Goal: Task Accomplishment & Management: Manage account settings

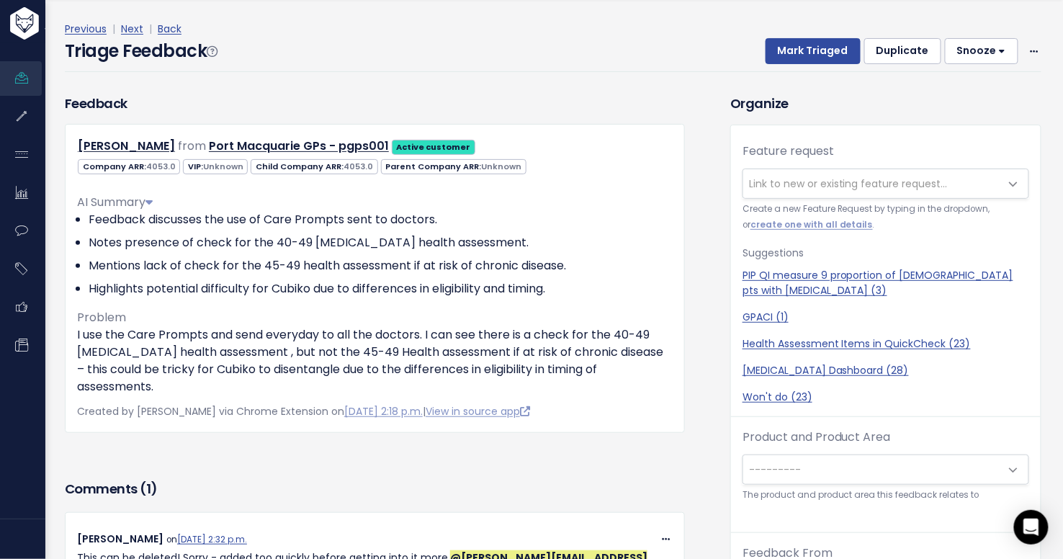
click at [1030, 44] on div "Previous | Next | Back Triage Feedback Mark Triaged Duplicate [GEOGRAPHIC_DATA]…" at bounding box center [558, 46] width 987 height 52
click at [1028, 50] on span at bounding box center [1035, 51] width 14 height 18
click at [956, 115] on link "Delete" at bounding box center [977, 119] width 104 height 28
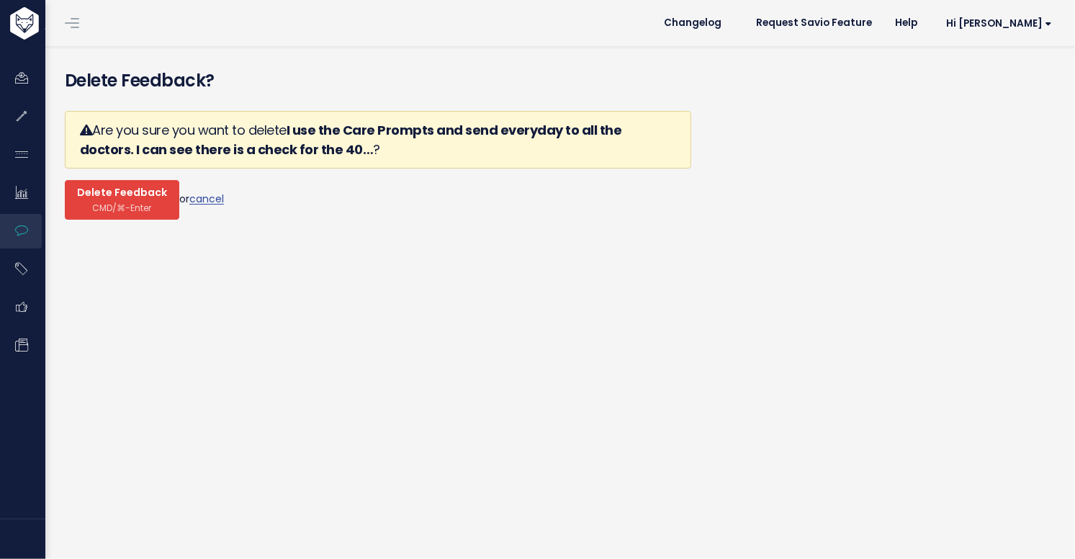
click at [154, 190] on span "Delete Feedback" at bounding box center [122, 193] width 90 height 13
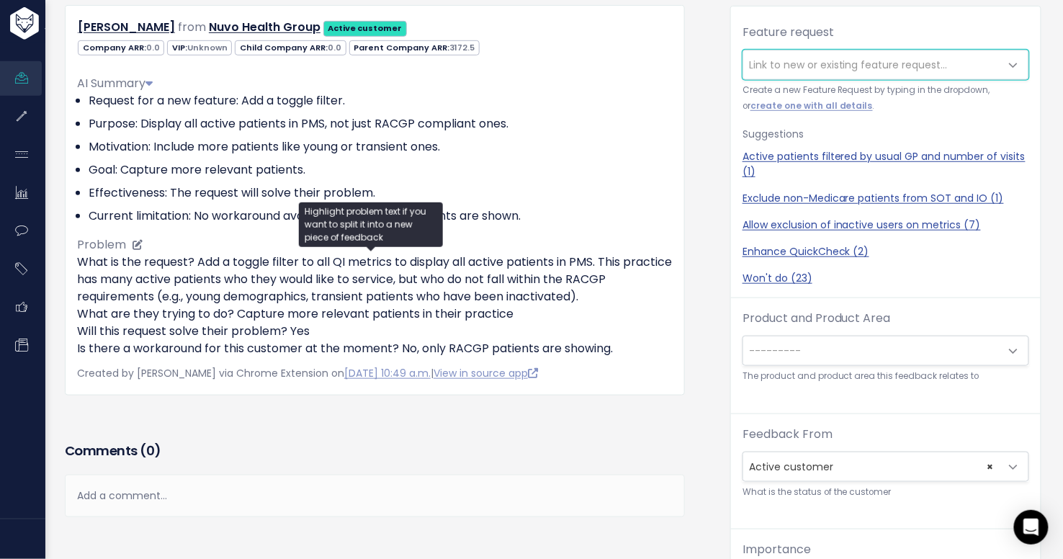
scroll to position [182, 0]
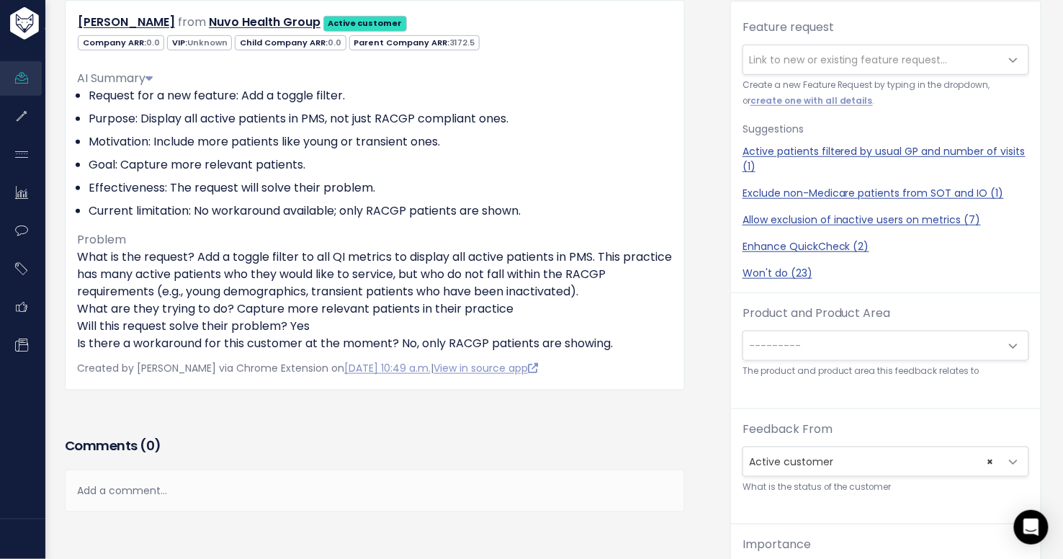
click at [239, 488] on div "Add a comment..." at bounding box center [375, 491] width 620 height 42
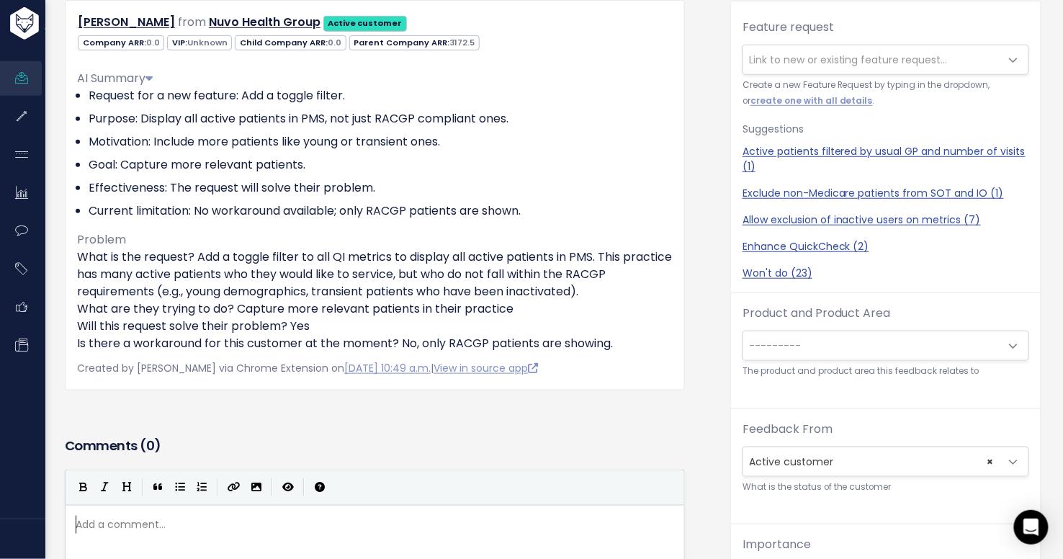
scroll to position [5, 0]
type textarea "Just all metrics or cant"
type textarea "they get this information using the Patient Eplo"
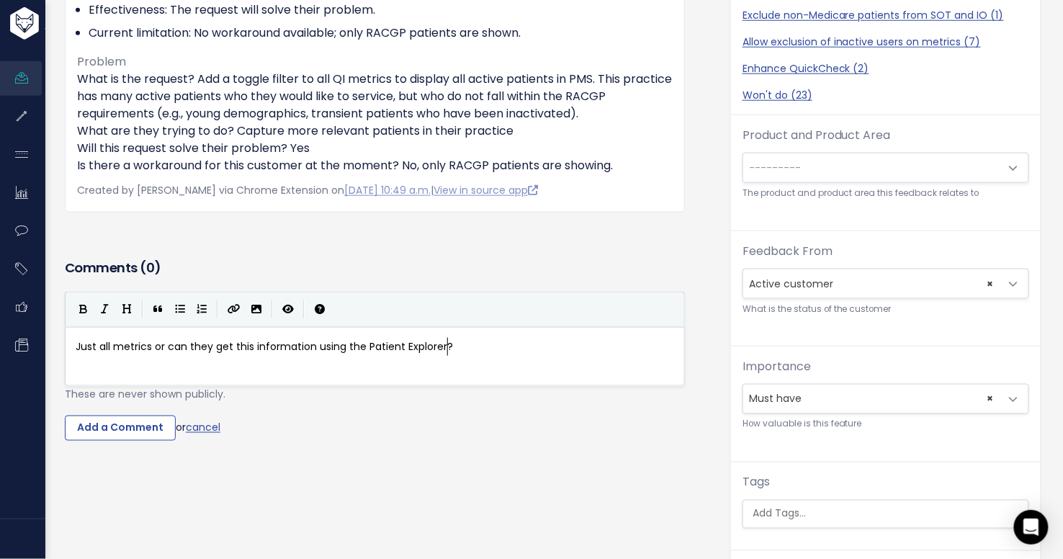
scroll to position [439, 0]
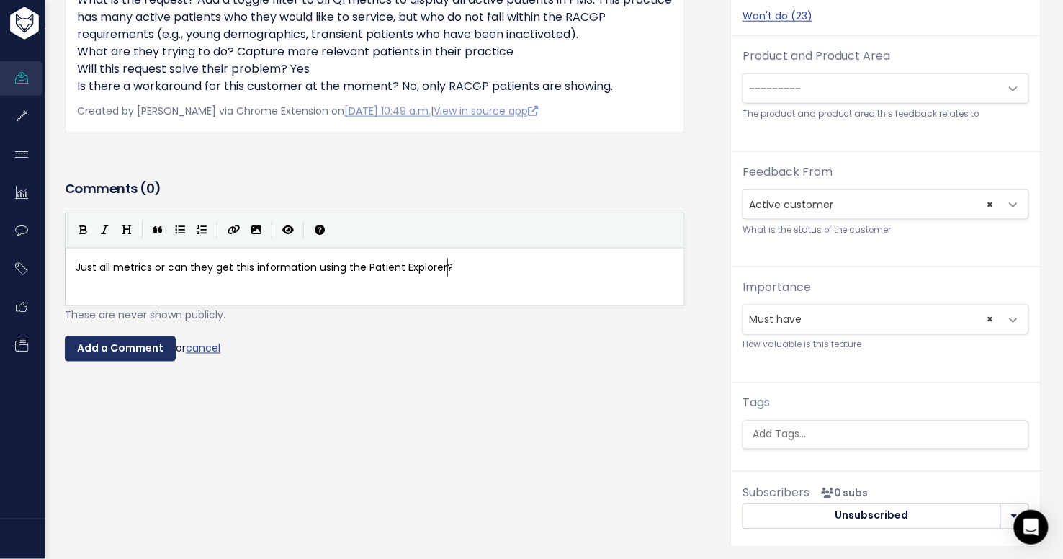
type textarea "xplorer?"
click at [144, 349] on input "Add a Comment" at bounding box center [120, 349] width 111 height 26
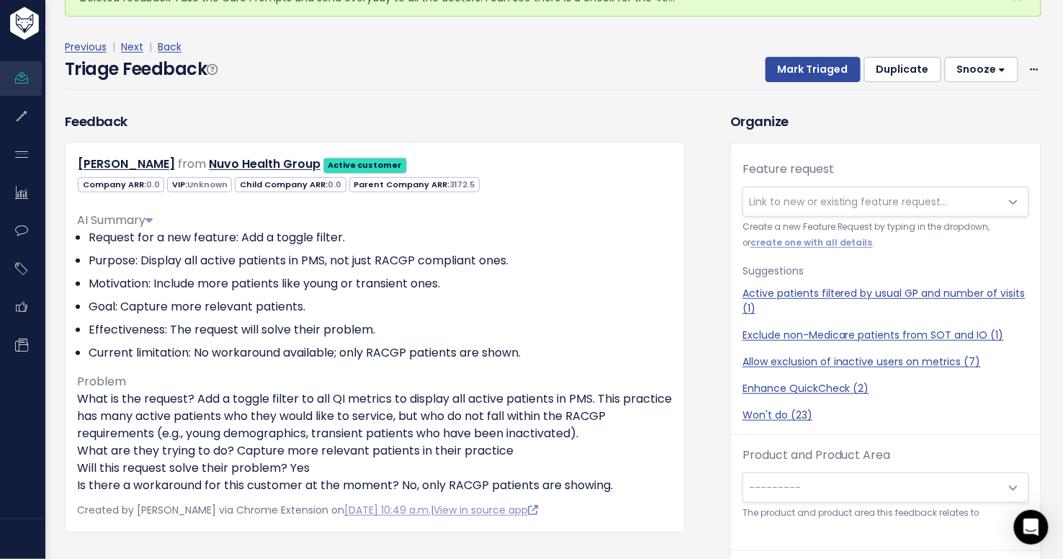
scroll to position [85, 0]
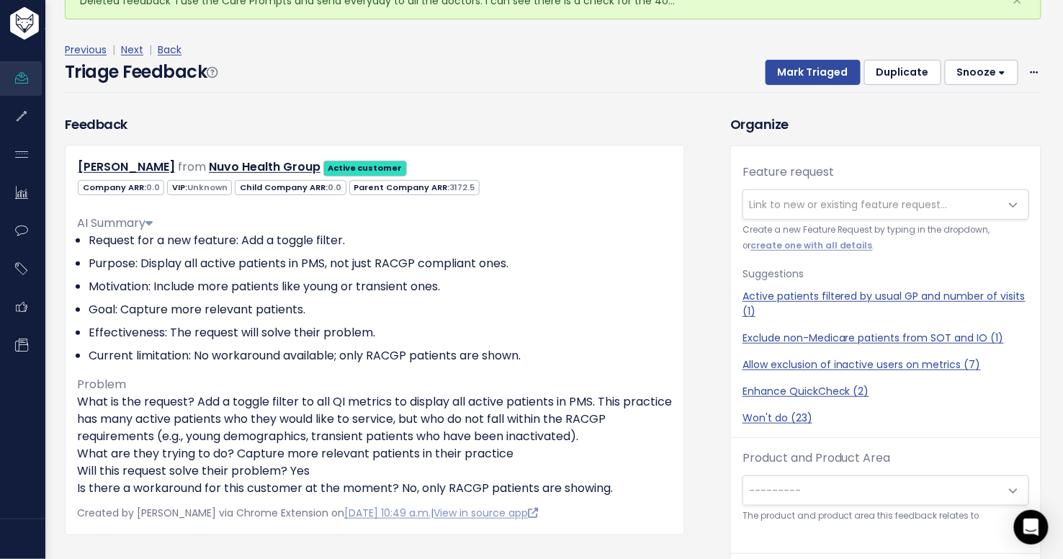
drag, startPoint x: 162, startPoint y: 166, endPoint x: 69, endPoint y: 161, distance: 93.0
click at [69, 161] on div "Vincent Farrell from Nuvo Health Group Active customer" at bounding box center [374, 167] width 617 height 21
copy link "Vincent Farrell"
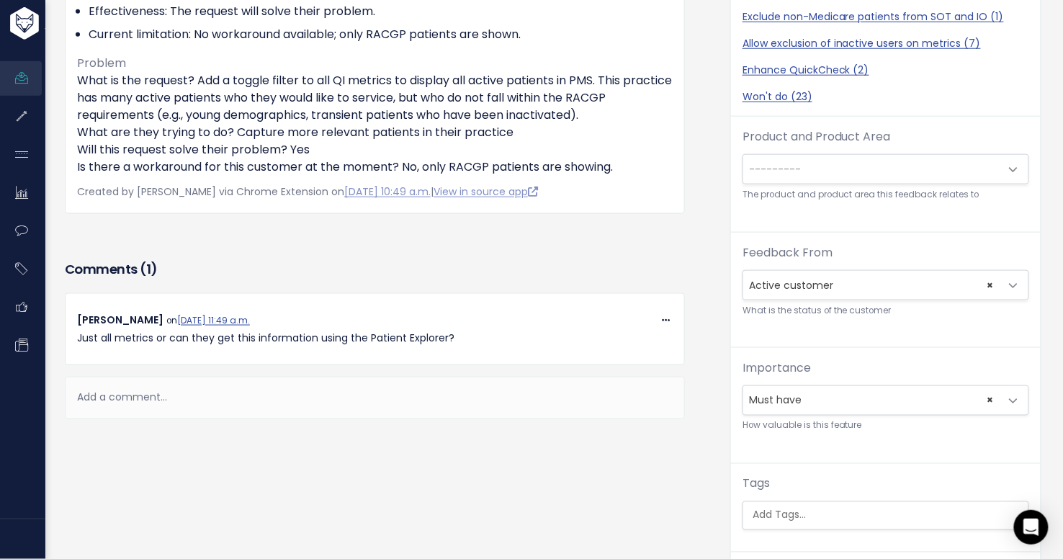
scroll to position [385, 0]
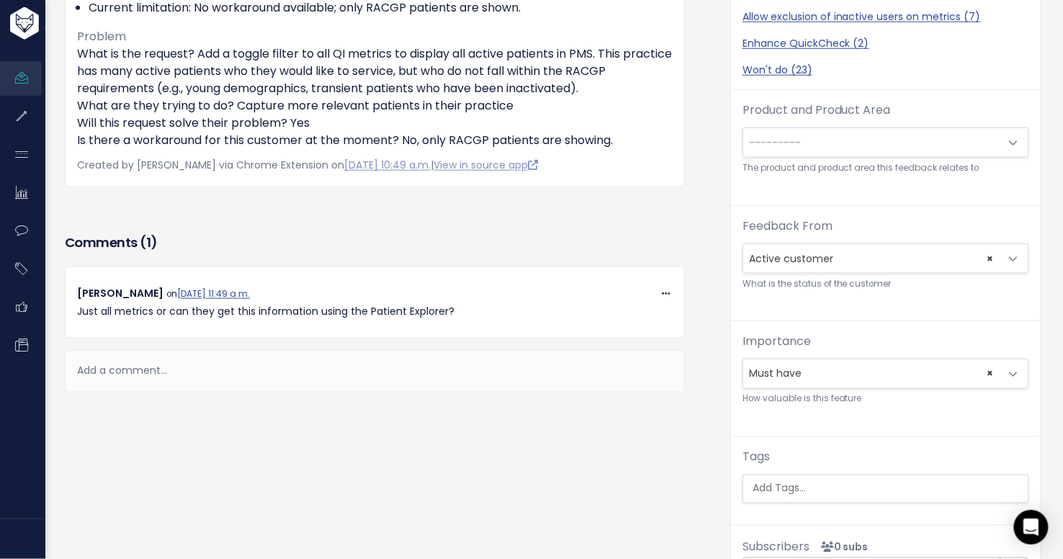
click at [292, 367] on div "Add a comment..." at bounding box center [375, 371] width 620 height 42
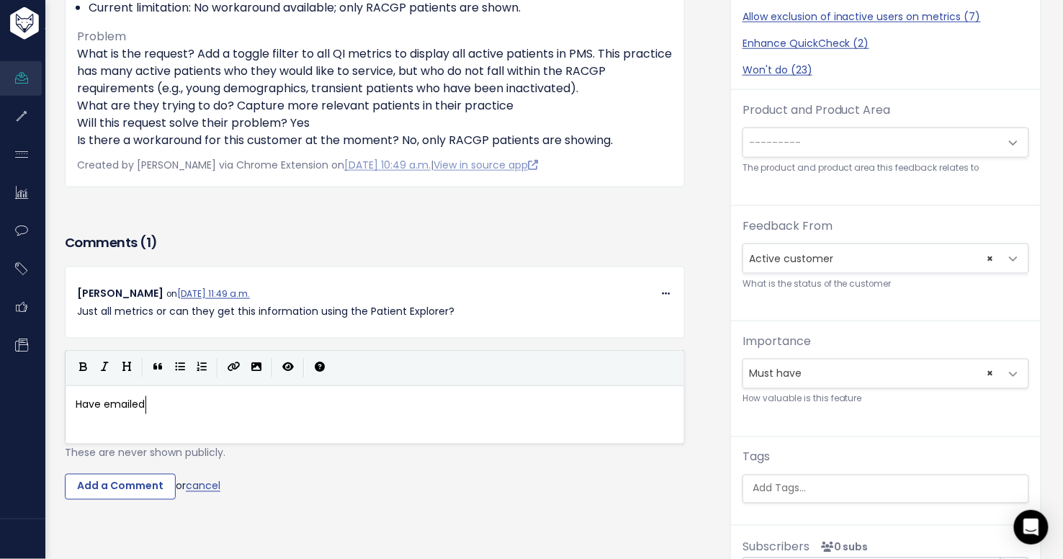
scroll to position [5, 68]
type textarea "Have emailed"
click at [135, 480] on input "Add a Comment" at bounding box center [120, 487] width 111 height 26
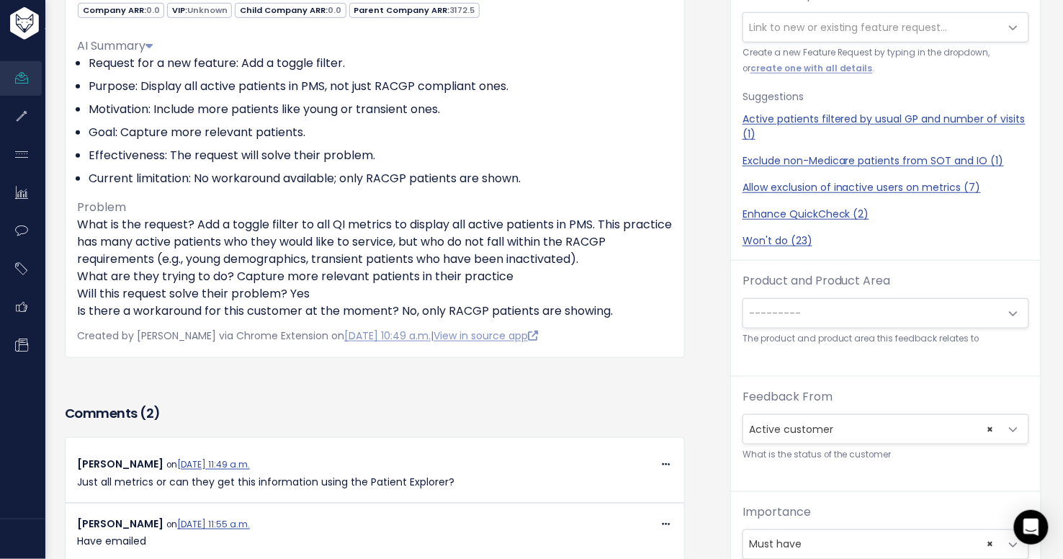
scroll to position [189, 0]
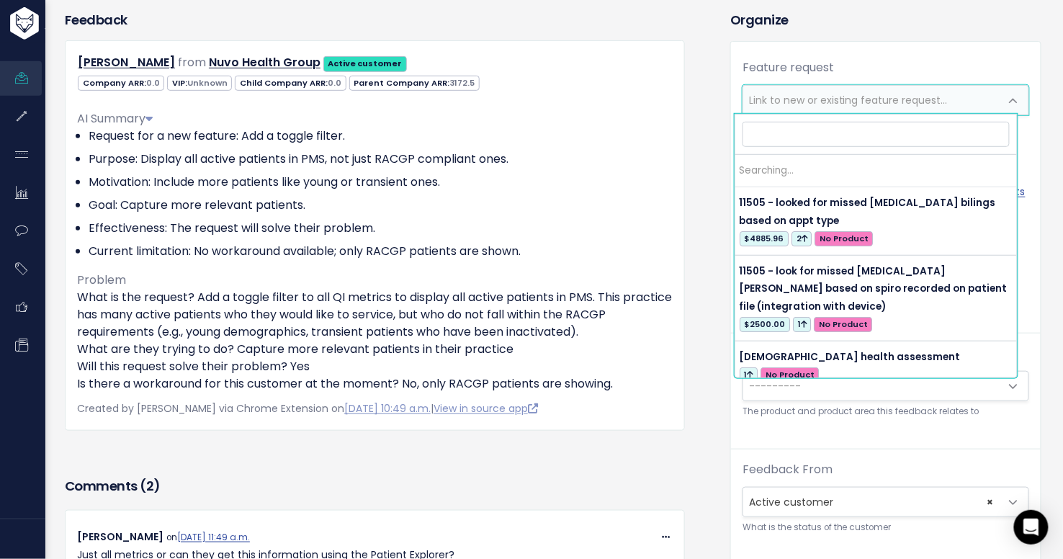
click at [786, 97] on span "Link to new or existing feature request..." at bounding box center [848, 100] width 199 height 14
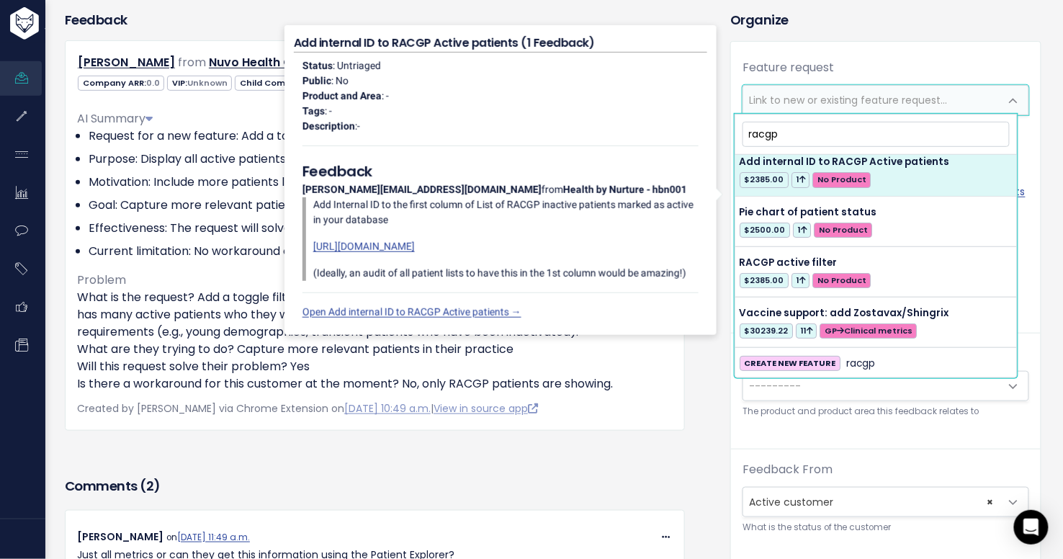
scroll to position [9, 0]
click at [825, 122] on input "racgp" at bounding box center [877, 134] width 268 height 25
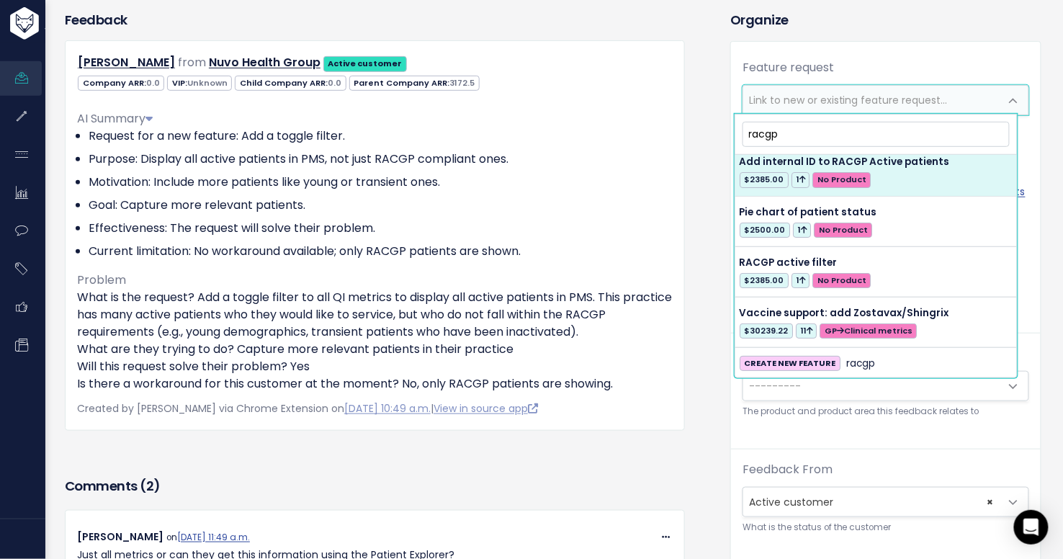
click at [820, 132] on input "racgp" at bounding box center [877, 134] width 268 height 25
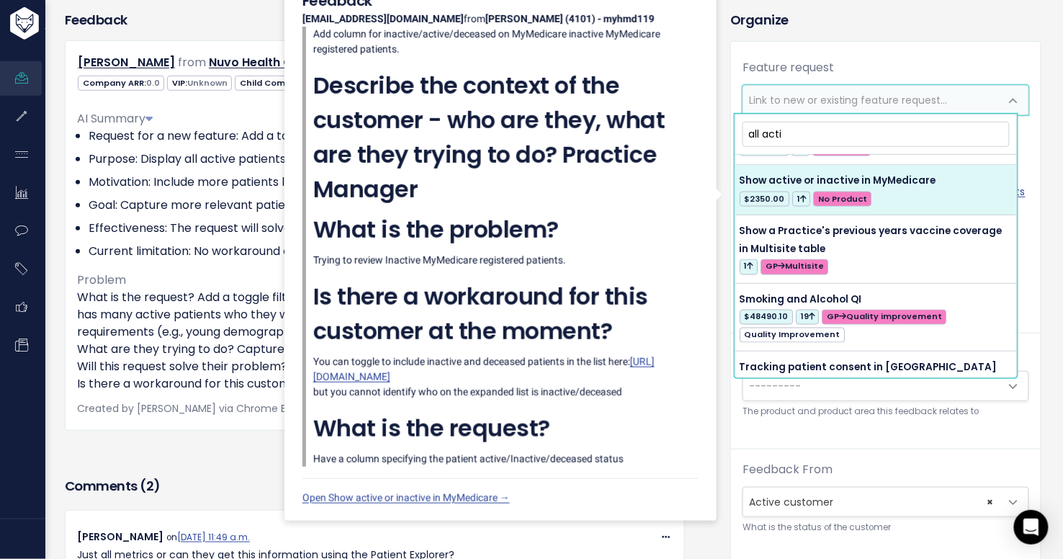
scroll to position [0, 0]
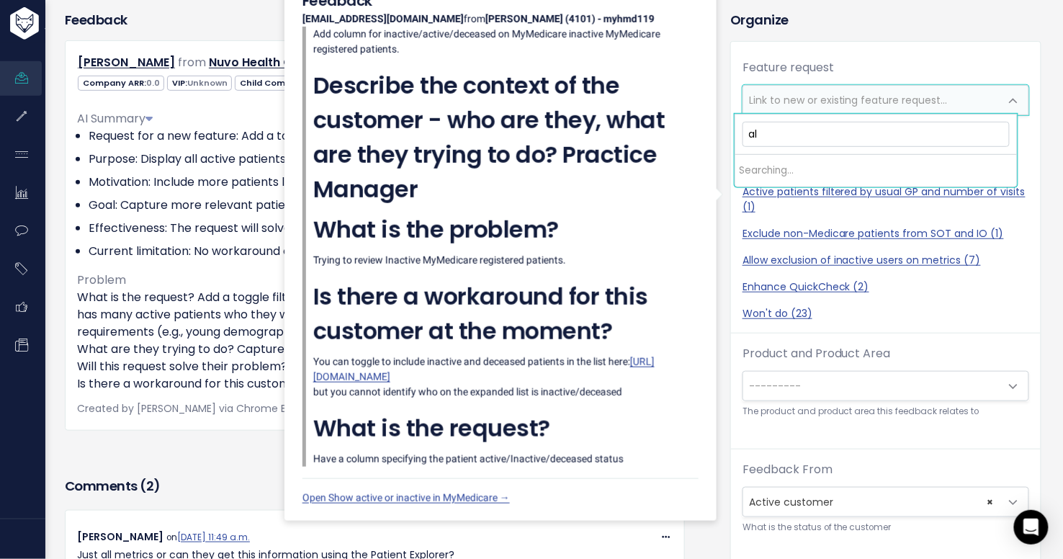
type input "a"
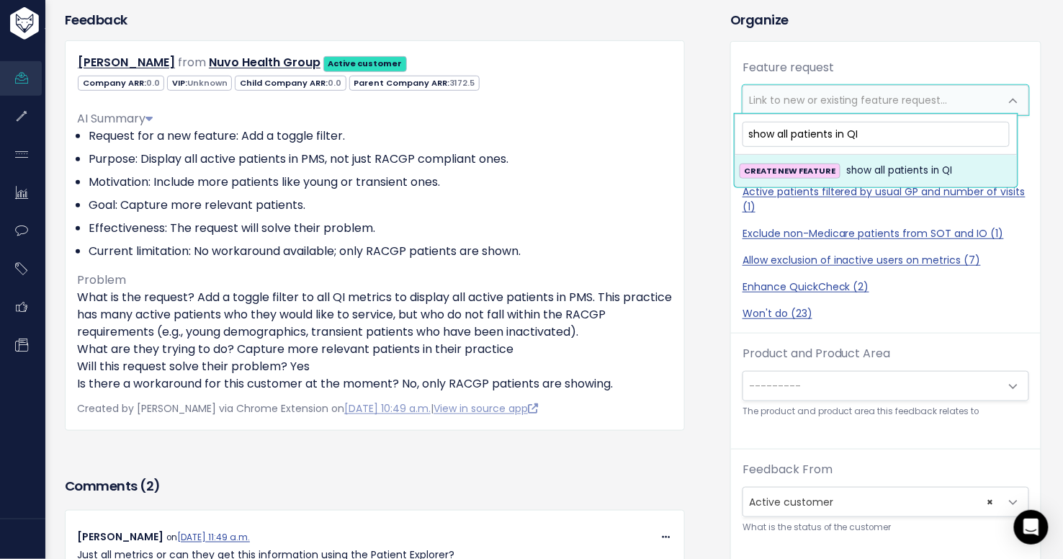
type input "show all patients in QI"
click at [917, 156] on li "CREATE NEW FEATURE show all patients in QI" at bounding box center [876, 171] width 282 height 32
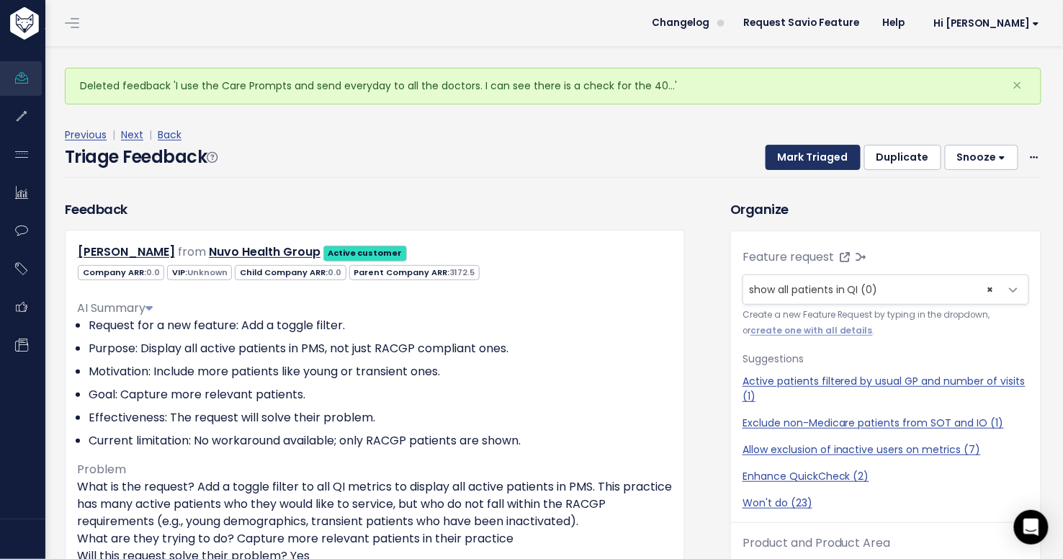
click at [804, 161] on button "Mark Triaged" at bounding box center [813, 158] width 95 height 26
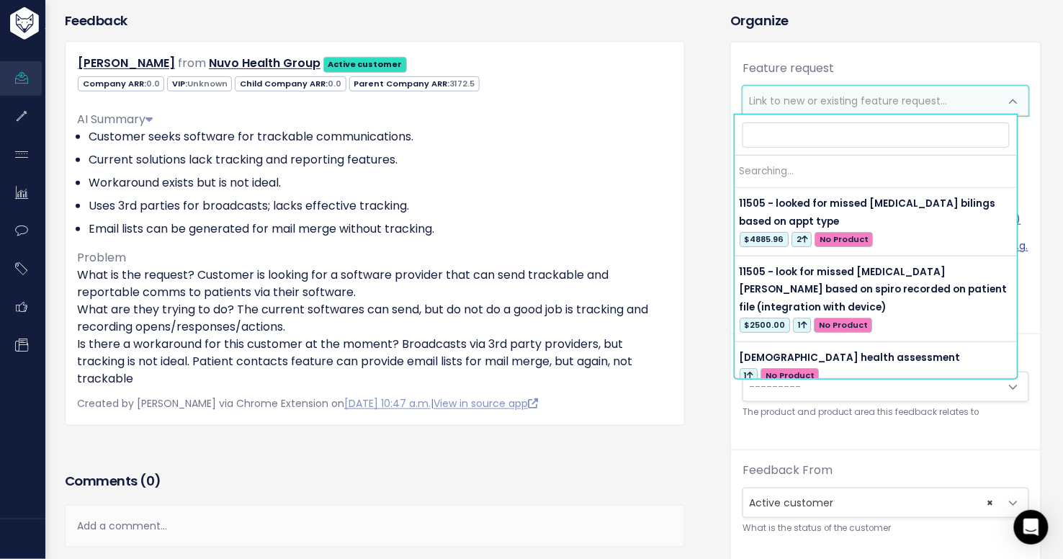
click at [827, 102] on span "Link to new or existing feature request..." at bounding box center [848, 101] width 199 height 14
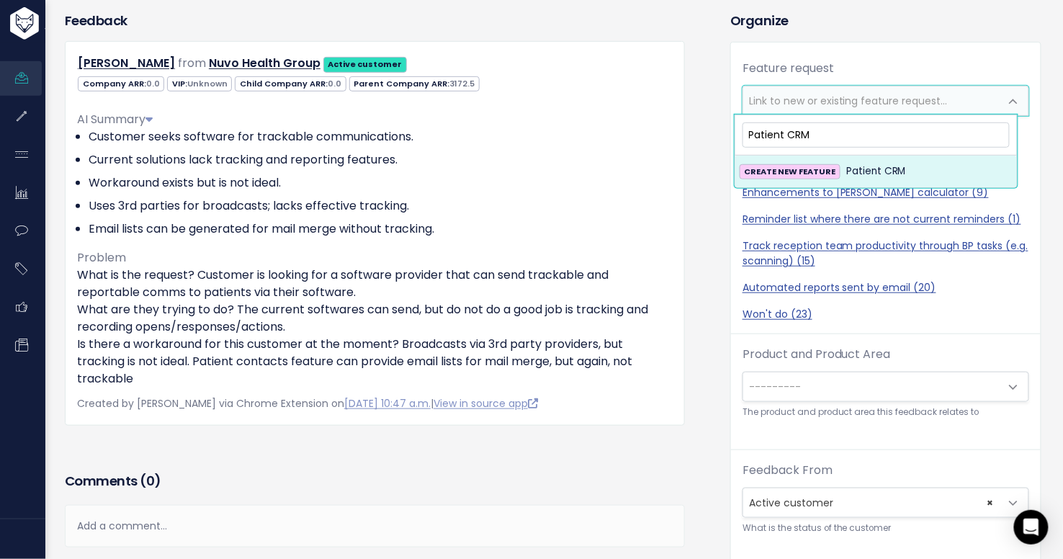
type input "Patient CRM"
click at [874, 171] on span "Patient CRM" at bounding box center [876, 171] width 60 height 17
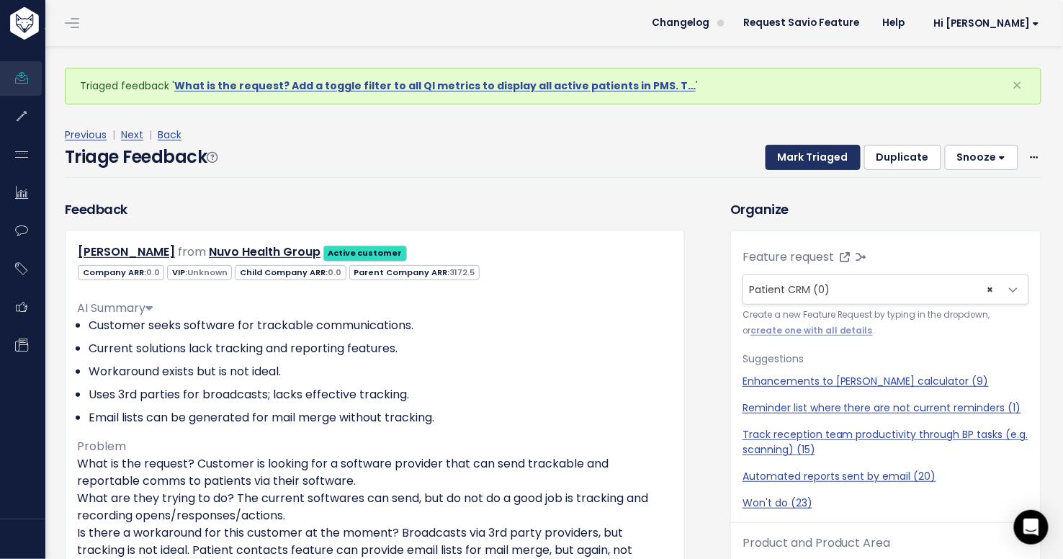
click at [811, 160] on button "Mark Triaged" at bounding box center [813, 158] width 95 height 26
